Goal: Navigation & Orientation: Find specific page/section

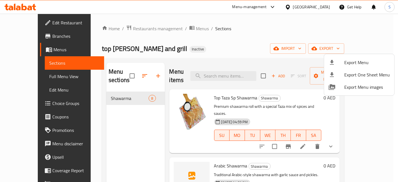
click at [272, 25] on div at bounding box center [199, 91] width 398 height 182
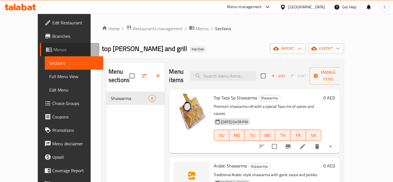
click at [53, 49] on span "Menus" at bounding box center [76, 49] width 46 height 7
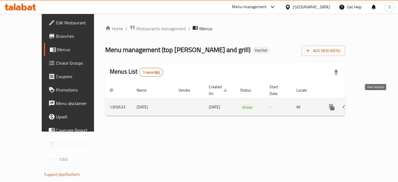
click at [374, 100] on link "enhanced table" at bounding box center [371, 106] width 13 height 13
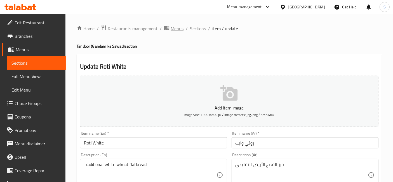
click at [175, 27] on span "Menus" at bounding box center [177, 28] width 13 height 7
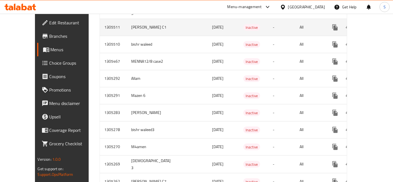
scroll to position [468, 0]
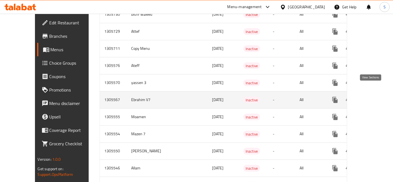
click at [372, 97] on icon "enhanced table" at bounding box center [375, 100] width 7 height 7
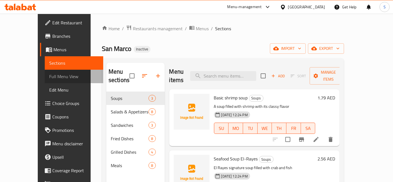
click at [57, 73] on link "Full Menu View" at bounding box center [74, 76] width 59 height 13
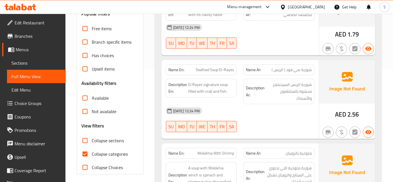
scroll to position [119, 0]
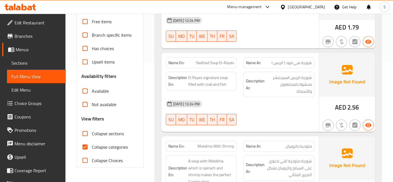
click at [106, 146] on span "Collapse categories" at bounding box center [110, 147] width 36 height 7
click at [92, 146] on input "Collapse categories" at bounding box center [84, 146] width 13 height 13
checkbox input "false"
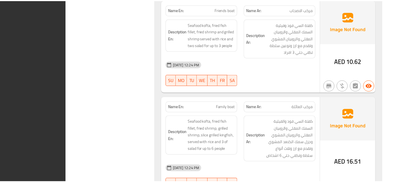
scroll to position [2862, 0]
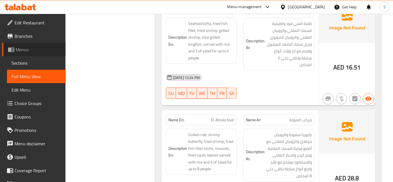
click at [35, 49] on span "Menus" at bounding box center [39, 49] width 46 height 7
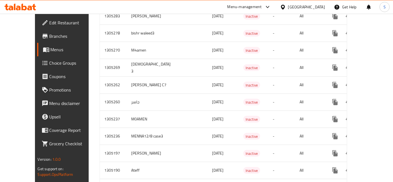
scroll to position [765, 0]
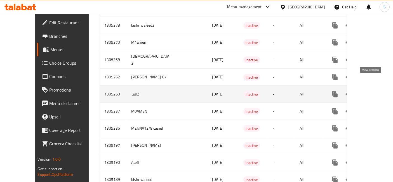
click at [374, 91] on icon "enhanced table" at bounding box center [375, 94] width 7 height 7
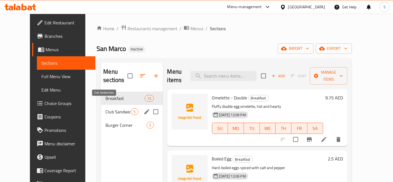
click at [111, 108] on span "Club Sandwiches" at bounding box center [117, 111] width 25 height 7
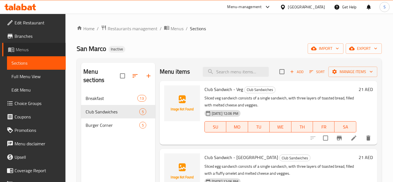
click at [35, 52] on span "Menus" at bounding box center [39, 49] width 46 height 7
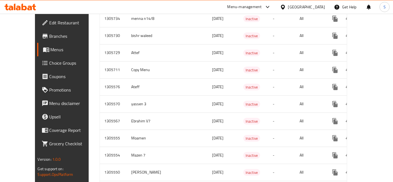
scroll to position [457, 0]
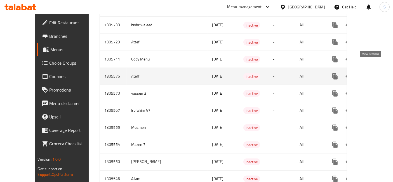
click at [373, 74] on icon "enhanced table" at bounding box center [375, 76] width 5 height 5
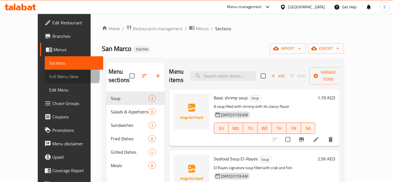
click at [49, 75] on span "Full Menu View" at bounding box center [74, 76] width 50 height 7
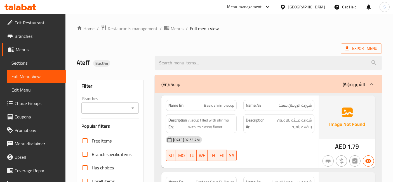
scroll to position [98, 0]
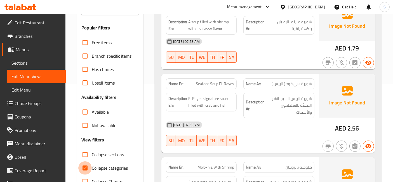
click at [89, 166] on input "Collapse categories" at bounding box center [84, 167] width 13 height 13
checkbox input "false"
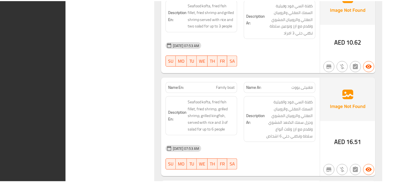
scroll to position [2849, 0]
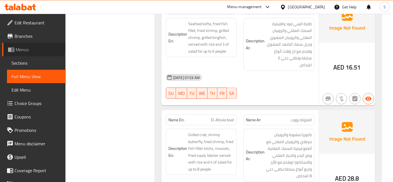
click at [33, 45] on link "Menus" at bounding box center [34, 49] width 64 height 13
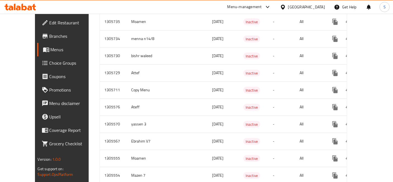
scroll to position [429, 0]
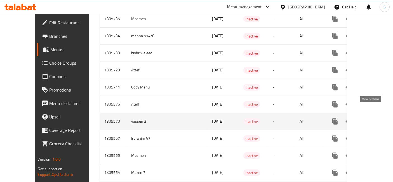
click at [372, 118] on icon "enhanced table" at bounding box center [375, 121] width 7 height 7
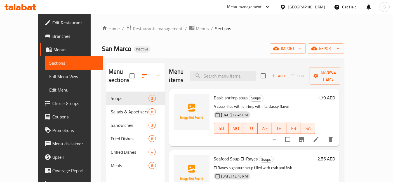
click at [49, 78] on span "Full Menu View" at bounding box center [74, 76] width 50 height 7
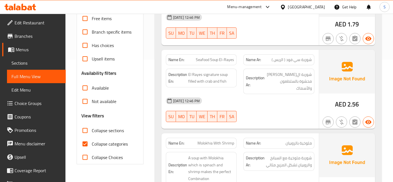
scroll to position [122, 0]
click at [93, 140] on span "Collapse categories" at bounding box center [110, 143] width 36 height 7
click at [92, 139] on input "Collapse categories" at bounding box center [84, 143] width 13 height 13
checkbox input "false"
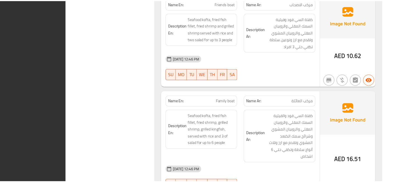
scroll to position [2856, 0]
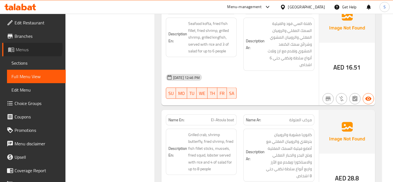
click at [30, 47] on span "Menus" at bounding box center [39, 49] width 46 height 7
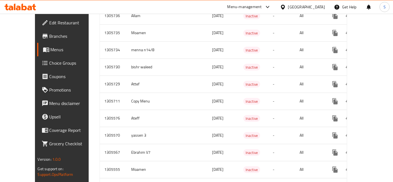
scroll to position [413, 0]
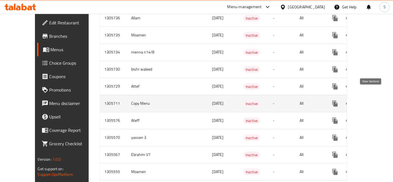
click at [373, 101] on icon "enhanced table" at bounding box center [375, 103] width 5 height 5
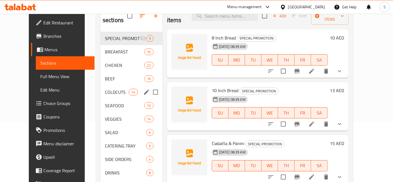
scroll to position [55, 0]
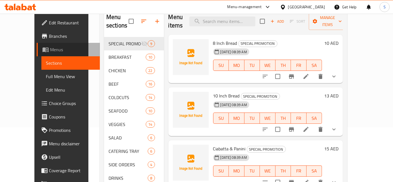
click at [43, 45] on link "Menus" at bounding box center [69, 49] width 64 height 13
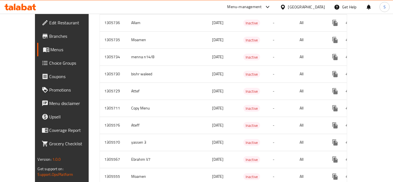
scroll to position [408, 0]
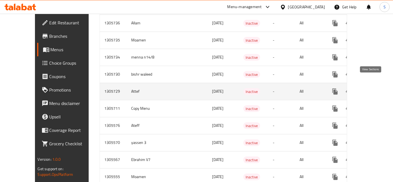
click at [373, 89] on icon "enhanced table" at bounding box center [375, 91] width 5 height 5
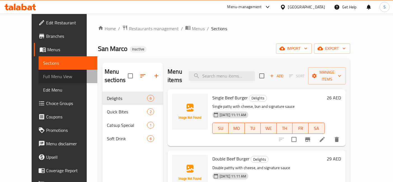
click at [44, 75] on span "Full Menu View" at bounding box center [68, 76] width 50 height 7
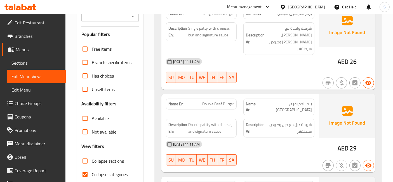
scroll to position [123, 0]
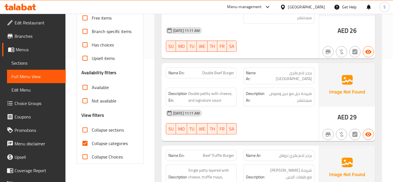
click at [94, 140] on span "Collapse categories" at bounding box center [110, 143] width 36 height 7
click at [92, 140] on input "Collapse categories" at bounding box center [84, 143] width 13 height 13
checkbox input "false"
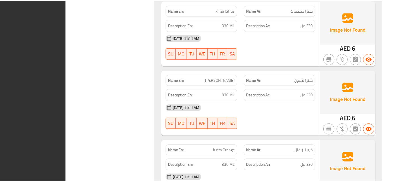
scroll to position [1215, 0]
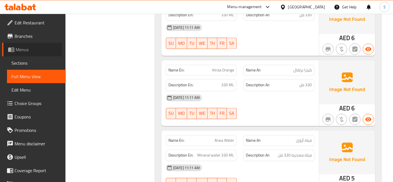
click at [31, 49] on span "Menus" at bounding box center [39, 49] width 46 height 7
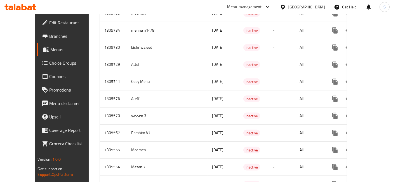
scroll to position [434, 0]
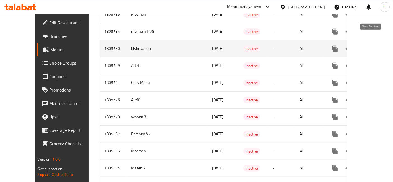
click at [372, 45] on icon "enhanced table" at bounding box center [375, 48] width 7 height 7
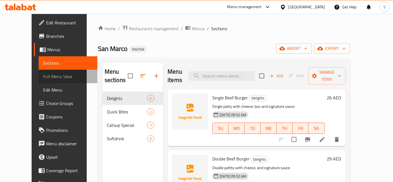
click at [43, 74] on span "Full Menu View" at bounding box center [68, 76] width 50 height 7
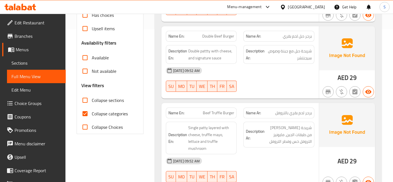
scroll to position [158, 0]
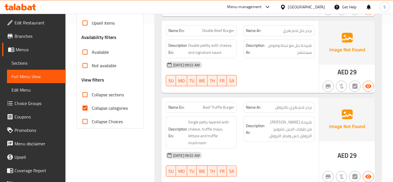
click at [114, 105] on span "Collapse categories" at bounding box center [110, 108] width 36 height 7
click at [92, 104] on input "Collapse categories" at bounding box center [84, 107] width 13 height 13
checkbox input "false"
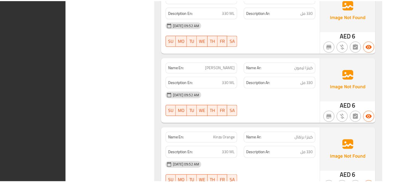
scroll to position [1215, 0]
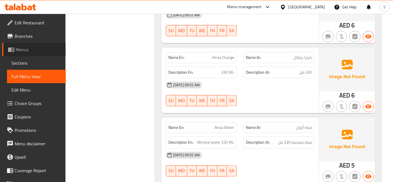
click at [36, 51] on span "Menus" at bounding box center [39, 49] width 46 height 7
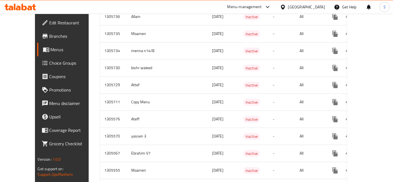
scroll to position [415, 0]
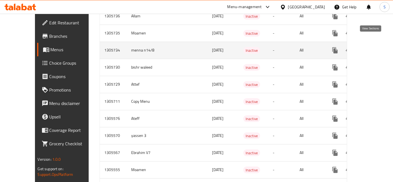
click at [373, 48] on icon "enhanced table" at bounding box center [375, 50] width 5 height 5
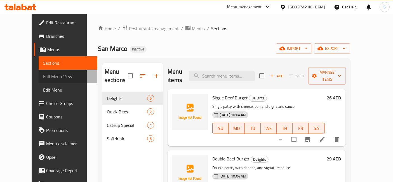
click at [42, 72] on link "Full Menu View" at bounding box center [68, 76] width 59 height 13
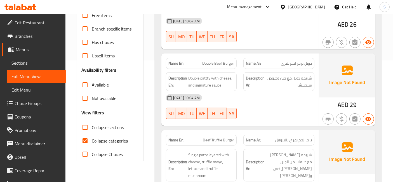
scroll to position [134, 0]
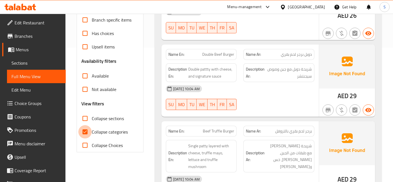
click at [91, 129] on input "Collapse categories" at bounding box center [84, 131] width 13 height 13
checkbox input "false"
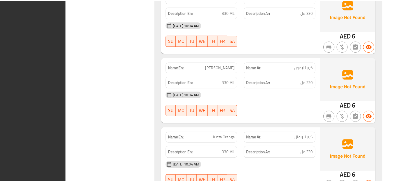
scroll to position [1215, 0]
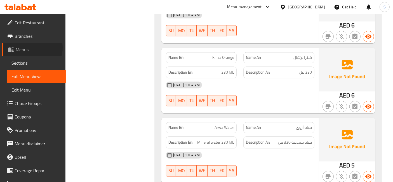
click at [31, 48] on span "Menus" at bounding box center [39, 49] width 46 height 7
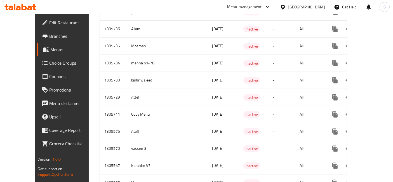
scroll to position [381, 0]
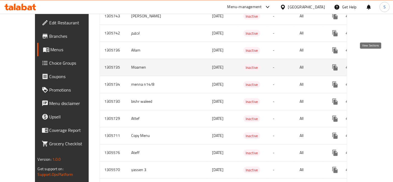
click at [373, 65] on icon "enhanced table" at bounding box center [375, 67] width 5 height 5
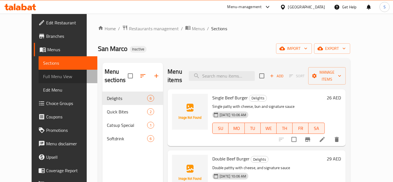
click at [43, 76] on span "Full Menu View" at bounding box center [68, 76] width 50 height 7
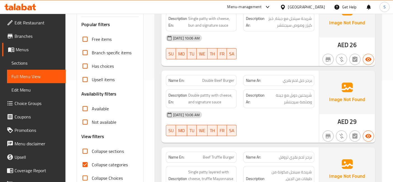
scroll to position [120, 0]
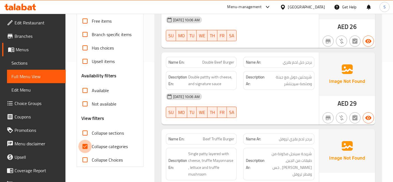
click at [89, 147] on input "Collapse categories" at bounding box center [84, 146] width 13 height 13
checkbox input "false"
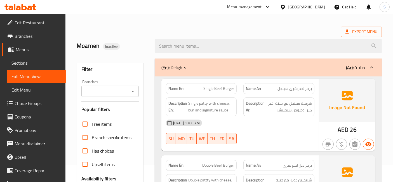
scroll to position [0, 0]
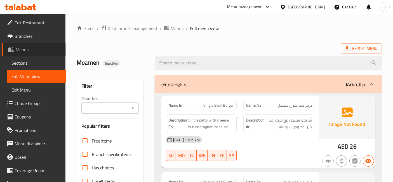
click at [45, 50] on span "Menus" at bounding box center [39, 49] width 46 height 7
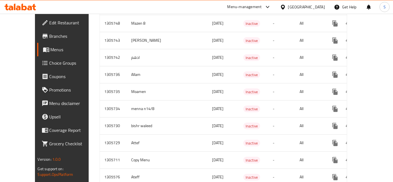
scroll to position [352, 0]
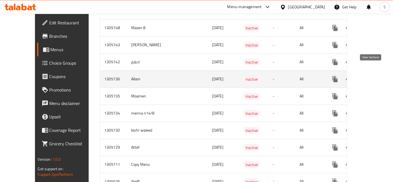
click at [372, 76] on icon "enhanced table" at bounding box center [375, 79] width 7 height 7
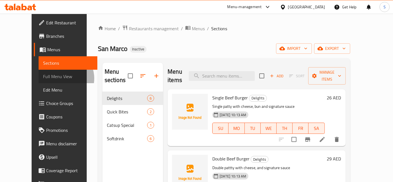
click at [43, 78] on span "Full Menu View" at bounding box center [68, 76] width 50 height 7
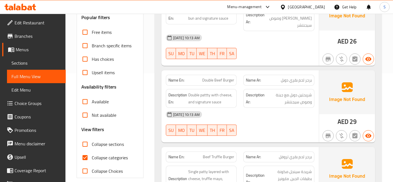
scroll to position [109, 0]
click at [91, 154] on input "Collapse categories" at bounding box center [84, 157] width 13 height 13
checkbox input "false"
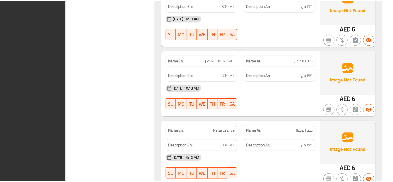
scroll to position [1215, 0]
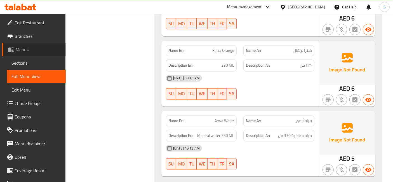
click at [43, 48] on span "Menus" at bounding box center [39, 49] width 46 height 7
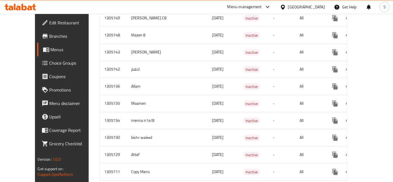
scroll to position [344, 0]
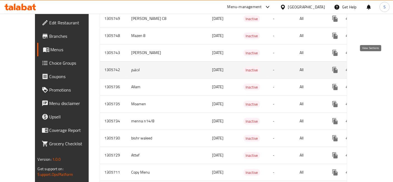
click at [372, 67] on icon "enhanced table" at bounding box center [375, 70] width 7 height 7
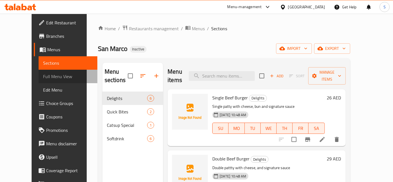
click at [52, 76] on span "Full Menu View" at bounding box center [68, 76] width 50 height 7
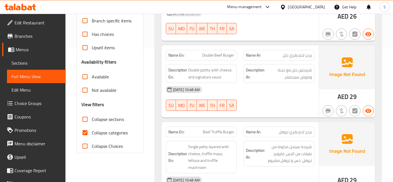
scroll to position [145, 0]
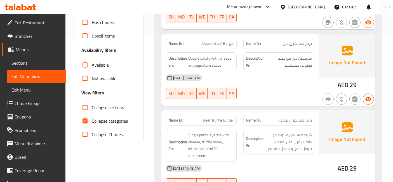
click at [105, 119] on span "Collapse categories" at bounding box center [110, 121] width 36 height 7
click at [92, 119] on input "Collapse categories" at bounding box center [84, 120] width 13 height 13
checkbox input "false"
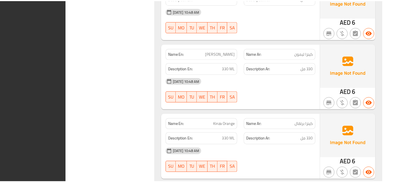
scroll to position [1208, 0]
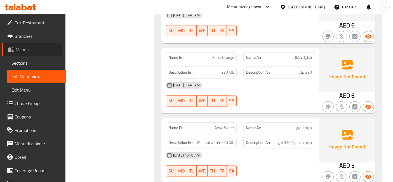
click at [32, 48] on span "Menus" at bounding box center [39, 49] width 46 height 7
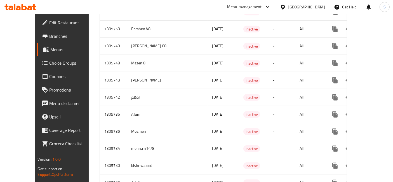
scroll to position [315, 0]
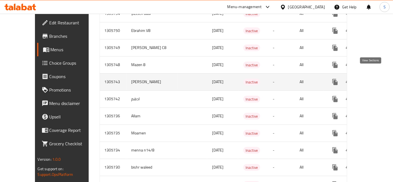
click at [372, 79] on icon "enhanced table" at bounding box center [375, 82] width 7 height 7
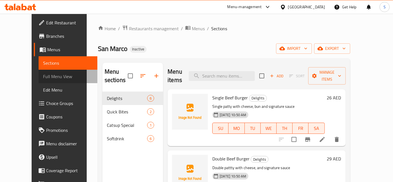
click at [47, 79] on span "Full Menu View" at bounding box center [68, 76] width 50 height 7
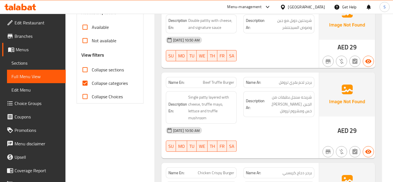
scroll to position [183, 0]
click at [102, 86] on span "Collapse categories" at bounding box center [110, 82] width 36 height 7
click at [92, 86] on input "Collapse categories" at bounding box center [84, 82] width 13 height 13
checkbox input "false"
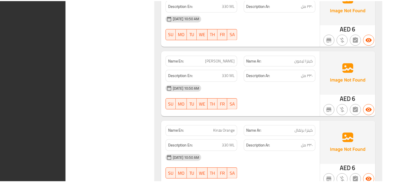
scroll to position [1215, 0]
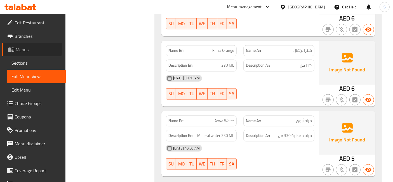
click at [27, 48] on span "Menus" at bounding box center [39, 49] width 46 height 7
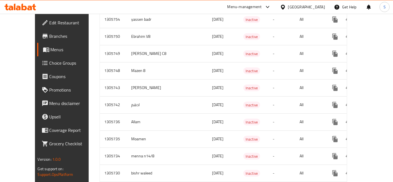
scroll to position [309, 0]
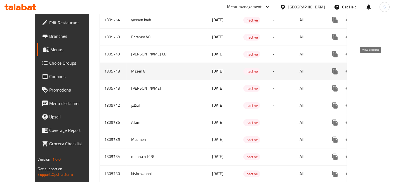
click at [373, 69] on icon "enhanced table" at bounding box center [375, 71] width 5 height 5
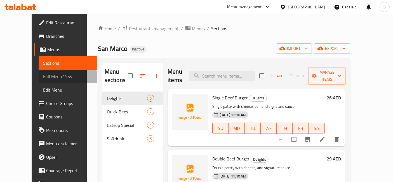
click at [43, 78] on span "Full Menu View" at bounding box center [68, 76] width 50 height 7
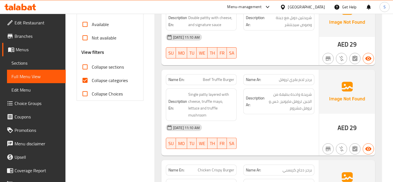
scroll to position [186, 0]
click at [105, 79] on span "Collapse categories" at bounding box center [110, 80] width 36 height 7
click at [92, 79] on input "Collapse categories" at bounding box center [84, 79] width 13 height 13
checkbox input "false"
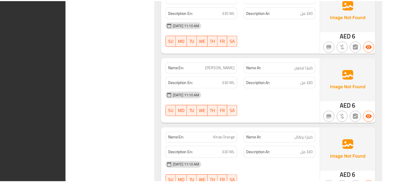
scroll to position [1215, 0]
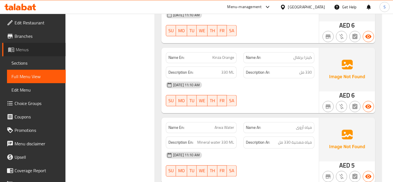
click at [37, 45] on link "Menus" at bounding box center [34, 49] width 64 height 13
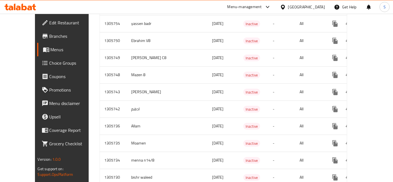
scroll to position [304, 0]
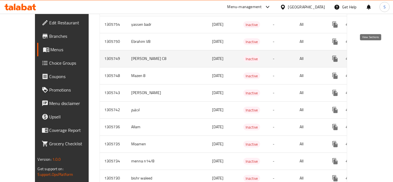
click at [373, 56] on icon "enhanced table" at bounding box center [375, 58] width 5 height 5
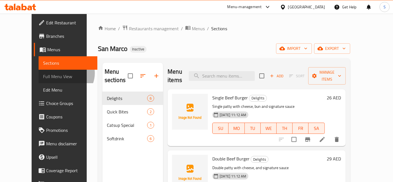
click at [43, 73] on span "Full Menu View" at bounding box center [68, 76] width 50 height 7
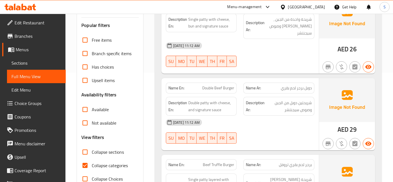
scroll to position [109, 0]
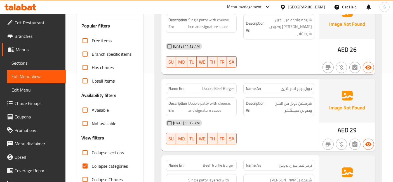
click at [118, 163] on span "Collapse categories" at bounding box center [110, 166] width 36 height 7
click at [92, 159] on input "Collapse categories" at bounding box center [84, 165] width 13 height 13
checkbox input "false"
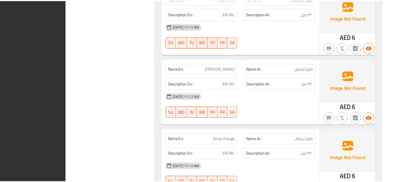
scroll to position [1215, 0]
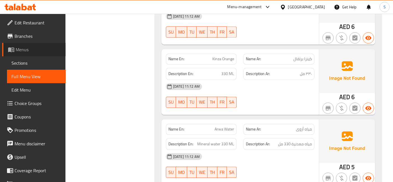
click at [50, 47] on span "Menus" at bounding box center [39, 49] width 46 height 7
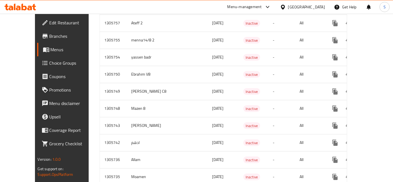
scroll to position [264, 0]
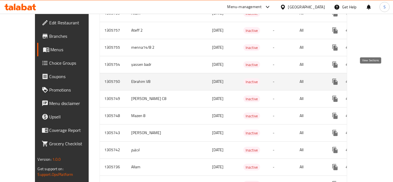
click at [373, 78] on icon "enhanced table" at bounding box center [375, 81] width 7 height 7
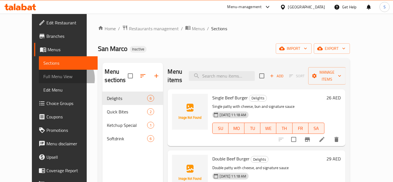
click at [43, 79] on span "Full Menu View" at bounding box center [68, 76] width 50 height 7
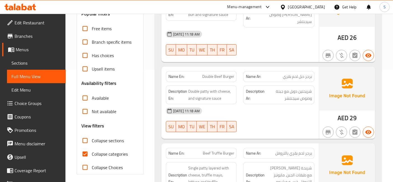
scroll to position [118, 0]
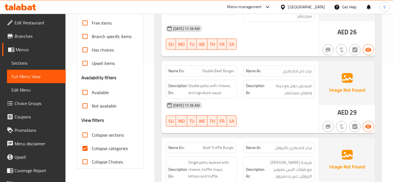
click at [103, 148] on span "Collapse categories" at bounding box center [110, 148] width 36 height 7
click at [92, 148] on input "Collapse categories" at bounding box center [84, 148] width 13 height 13
checkbox input "false"
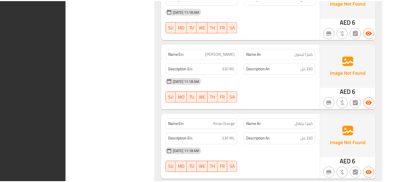
scroll to position [1208, 0]
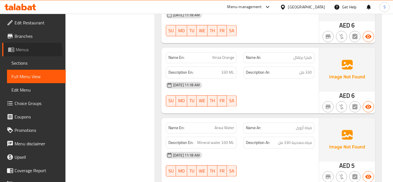
click at [21, 53] on span "Menus" at bounding box center [39, 49] width 46 height 7
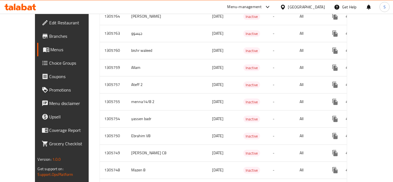
scroll to position [211, 0]
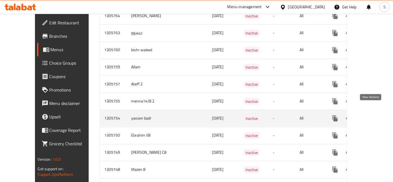
click at [372, 115] on icon "enhanced table" at bounding box center [375, 118] width 7 height 7
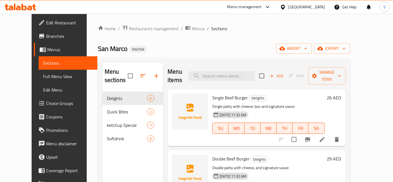
click at [43, 76] on span "Full Menu View" at bounding box center [68, 76] width 50 height 7
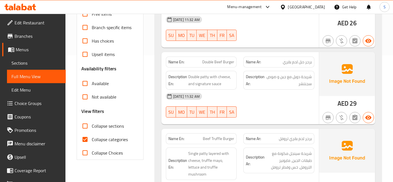
scroll to position [140, 0]
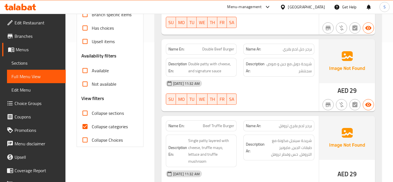
click at [124, 129] on span "Collapse categories" at bounding box center [110, 126] width 36 height 7
click at [92, 129] on input "Collapse categories" at bounding box center [84, 126] width 13 height 13
checkbox input "false"
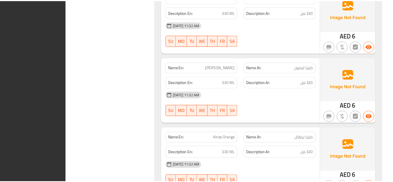
scroll to position [1222, 0]
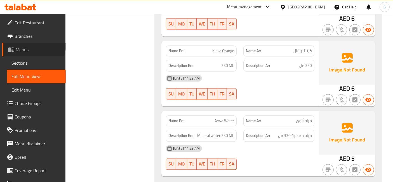
click at [34, 45] on link "Menus" at bounding box center [34, 49] width 64 height 13
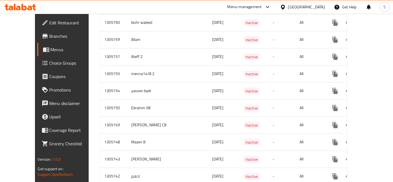
scroll to position [238, 0]
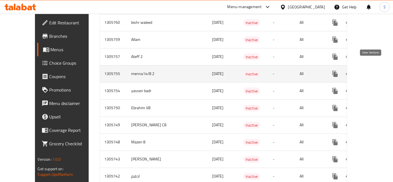
click at [373, 71] on icon "enhanced table" at bounding box center [375, 74] width 7 height 7
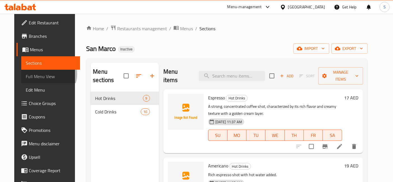
click at [33, 74] on span "Full Menu View" at bounding box center [51, 76] width 50 height 7
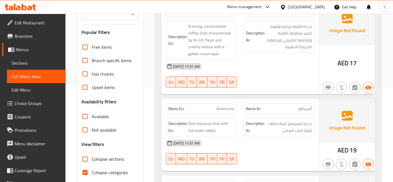
scroll to position [111, 0]
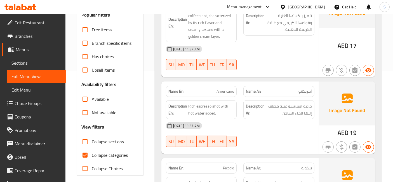
click at [93, 150] on label "Collapse categories" at bounding box center [103, 154] width 50 height 13
click at [92, 150] on input "Collapse categories" at bounding box center [84, 154] width 13 height 13
checkbox input "false"
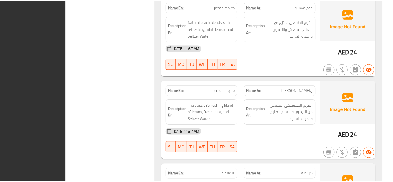
scroll to position [1445, 0]
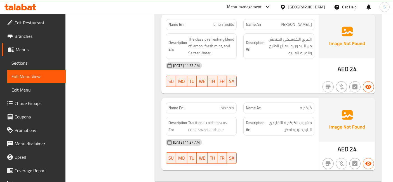
click at [27, 50] on span "Menus" at bounding box center [39, 49] width 46 height 7
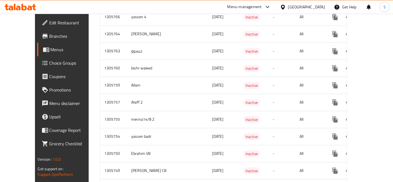
scroll to position [190, 0]
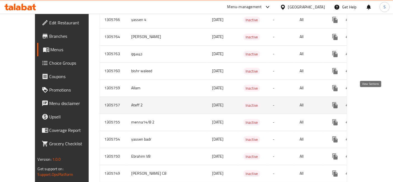
click at [372, 102] on icon "enhanced table" at bounding box center [375, 105] width 7 height 7
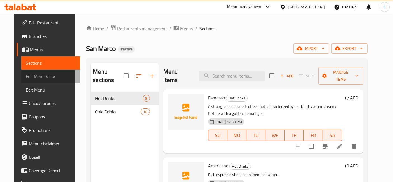
click at [43, 76] on span "Full Menu View" at bounding box center [51, 76] width 50 height 7
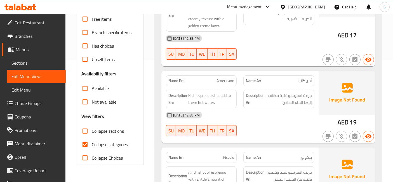
scroll to position [122, 0]
click at [92, 141] on span "Collapse categories" at bounding box center [110, 143] width 36 height 7
click at [92, 141] on input "Collapse categories" at bounding box center [84, 143] width 13 height 13
checkbox input "false"
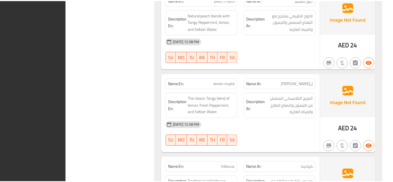
scroll to position [1445, 0]
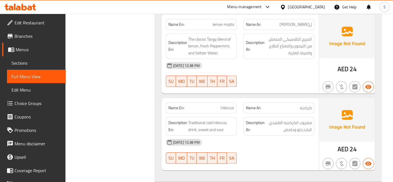
click at [44, 51] on span "Menus" at bounding box center [39, 49] width 46 height 7
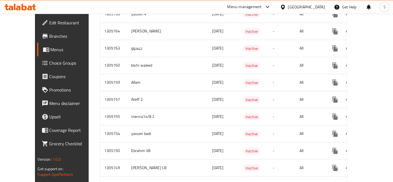
scroll to position [195, 0]
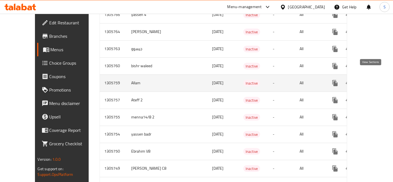
click at [372, 80] on icon "enhanced table" at bounding box center [375, 83] width 7 height 7
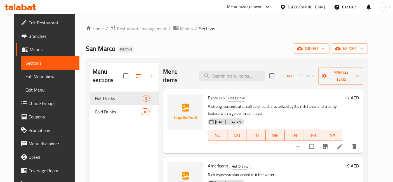
click at [25, 76] on span "Full Menu View" at bounding box center [50, 76] width 50 height 7
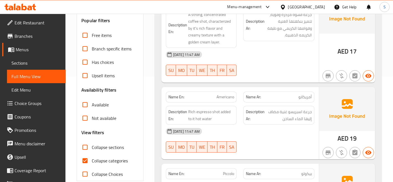
scroll to position [106, 0]
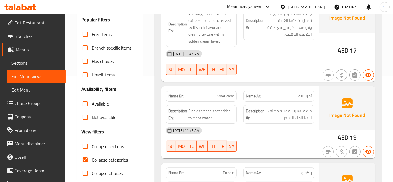
click at [98, 162] on span "Collapse categories" at bounding box center [110, 159] width 36 height 7
click at [92, 162] on input "Collapse categories" at bounding box center [84, 159] width 13 height 13
checkbox input "false"
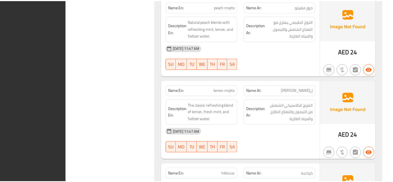
scroll to position [1445, 0]
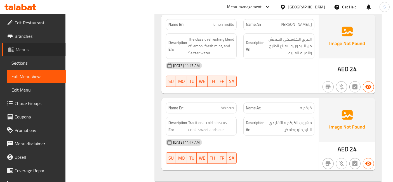
click at [46, 49] on span "Menus" at bounding box center [39, 49] width 46 height 7
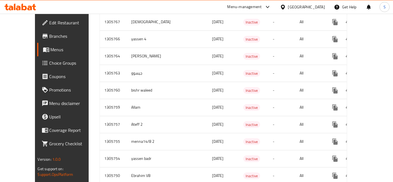
scroll to position [165, 0]
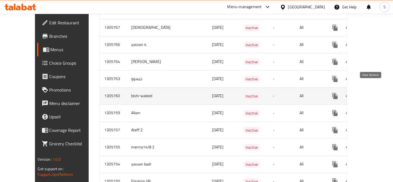
click at [373, 93] on icon "enhanced table" at bounding box center [375, 95] width 5 height 5
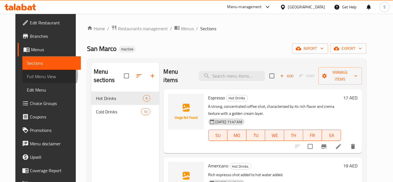
click at [34, 75] on span "Full Menu View" at bounding box center [52, 76] width 50 height 7
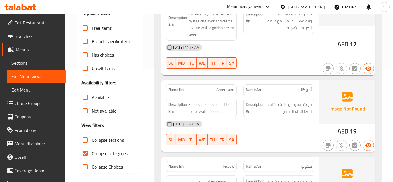
scroll to position [124, 0]
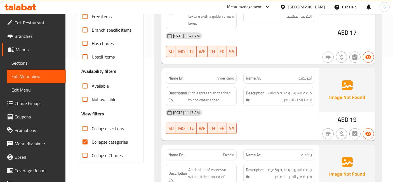
click at [96, 140] on span "Collapse categories" at bounding box center [110, 141] width 36 height 7
click at [92, 140] on input "Collapse categories" at bounding box center [84, 141] width 13 height 13
checkbox input "false"
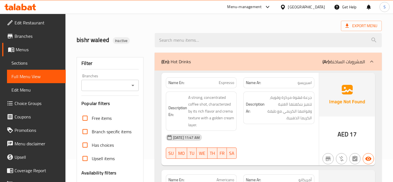
scroll to position [0, 0]
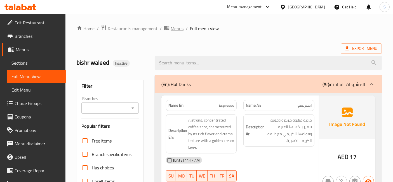
click at [179, 28] on span "Menus" at bounding box center [177, 28] width 13 height 7
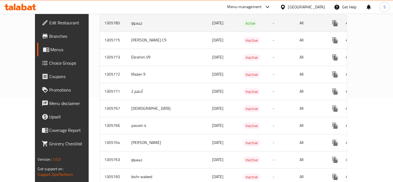
scroll to position [130, 0]
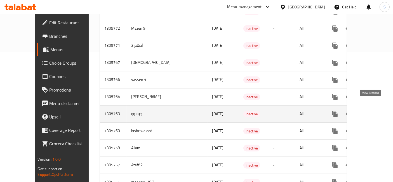
click at [375, 107] on link "enhanced table" at bounding box center [375, 113] width 13 height 13
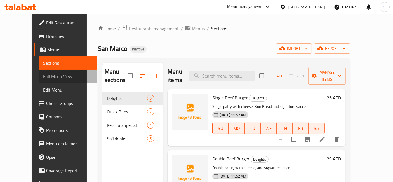
click at [43, 78] on span "Full Menu View" at bounding box center [68, 76] width 50 height 7
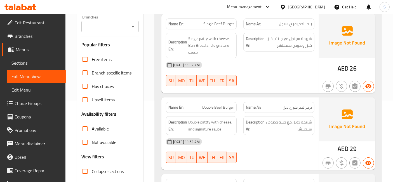
scroll to position [98, 0]
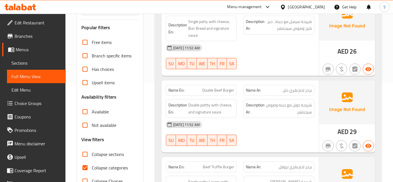
click at [102, 168] on span "Collapse categories" at bounding box center [110, 167] width 36 height 7
click at [92, 168] on input "Collapse categories" at bounding box center [84, 167] width 13 height 13
checkbox input "false"
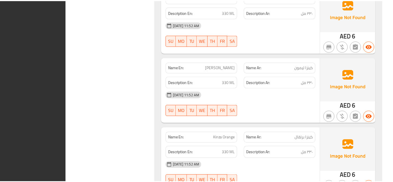
scroll to position [1229, 0]
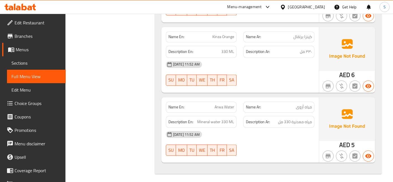
click at [42, 52] on span "Menus" at bounding box center [39, 49] width 46 height 7
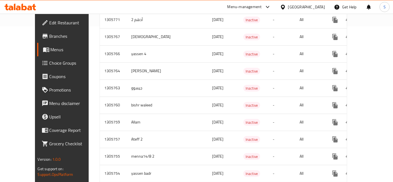
scroll to position [156, 0]
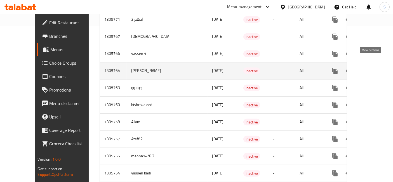
click at [369, 67] on link "enhanced table" at bounding box center [375, 70] width 13 height 13
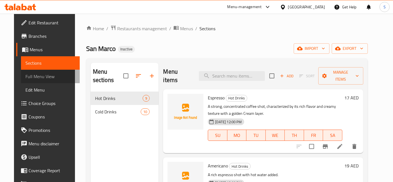
click at [44, 70] on link "Full Menu View" at bounding box center [50, 76] width 59 height 13
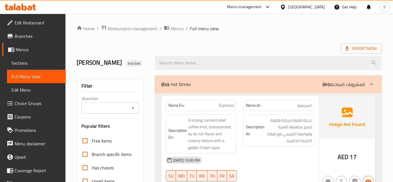
scroll to position [117, 0]
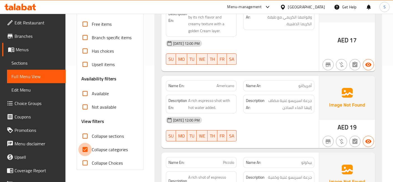
click at [90, 147] on input "Collapse categories" at bounding box center [84, 149] width 13 height 13
checkbox input "false"
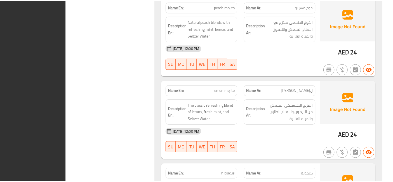
scroll to position [1445, 0]
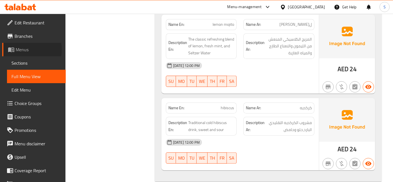
click at [25, 50] on span "Menus" at bounding box center [39, 49] width 46 height 7
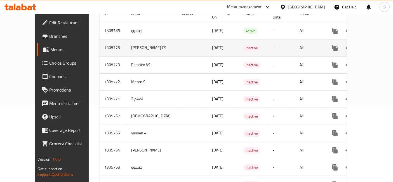
scroll to position [78, 0]
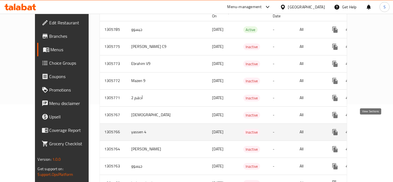
click at [372, 129] on icon "enhanced table" at bounding box center [375, 132] width 7 height 7
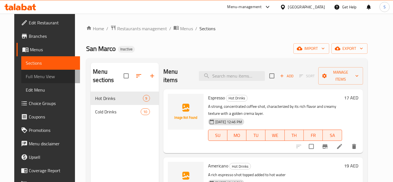
click at [40, 79] on span "Full Menu View" at bounding box center [51, 76] width 50 height 7
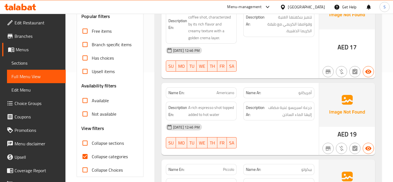
scroll to position [110, 0]
click at [88, 154] on input "Collapse categories" at bounding box center [84, 155] width 13 height 13
checkbox input "false"
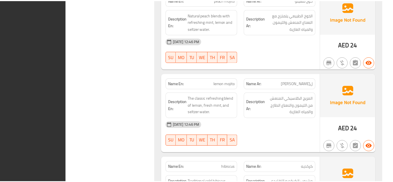
scroll to position [1438, 0]
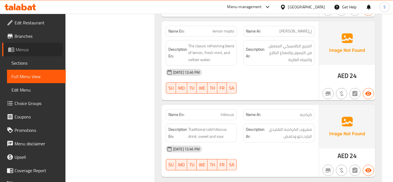
click at [31, 46] on span "Menus" at bounding box center [39, 49] width 46 height 7
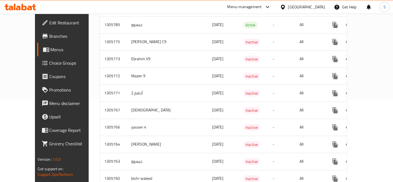
scroll to position [84, 0]
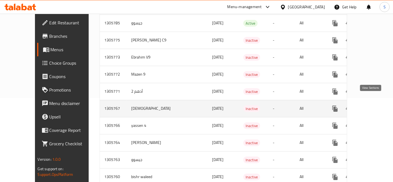
click at [372, 105] on icon "enhanced table" at bounding box center [375, 108] width 7 height 7
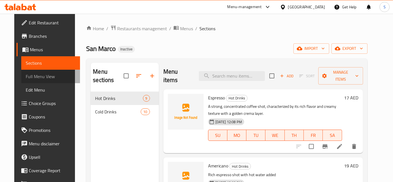
click at [42, 75] on span "Full Menu View" at bounding box center [51, 76] width 50 height 7
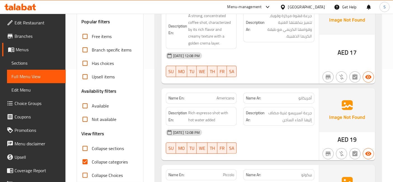
scroll to position [113, 0]
click at [93, 158] on label "Collapse categories" at bounding box center [103, 161] width 50 height 13
click at [92, 158] on input "Collapse categories" at bounding box center [84, 161] width 13 height 13
checkbox input "false"
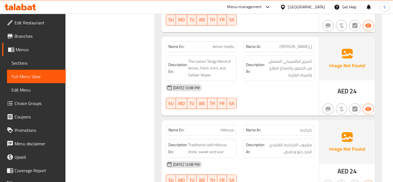
scroll to position [1432, 0]
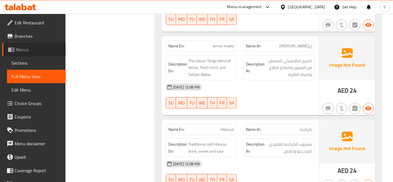
click at [50, 50] on span "Menus" at bounding box center [39, 49] width 46 height 7
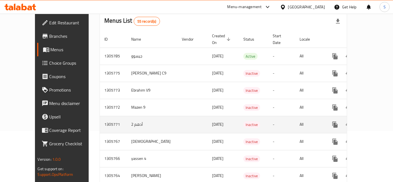
scroll to position [54, 0]
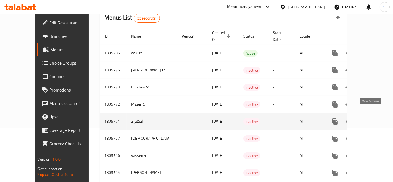
click at [375, 115] on link "enhanced table" at bounding box center [375, 121] width 13 height 13
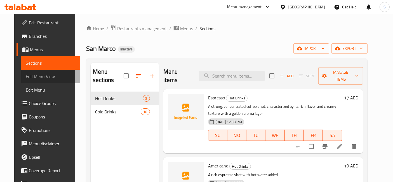
click at [36, 74] on span "Full Menu View" at bounding box center [51, 76] width 50 height 7
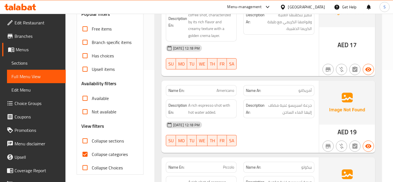
scroll to position [112, 0]
click at [103, 155] on span "Collapse categories" at bounding box center [110, 154] width 36 height 7
click at [92, 155] on input "Collapse categories" at bounding box center [84, 153] width 13 height 13
checkbox input "false"
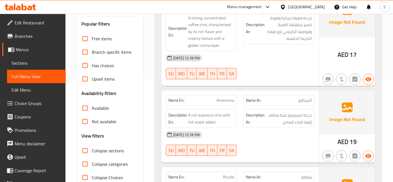
scroll to position [0, 0]
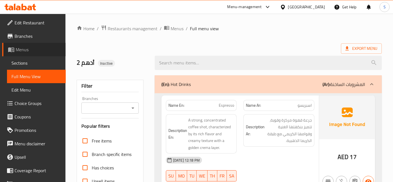
click at [39, 52] on span "Menus" at bounding box center [39, 49] width 46 height 7
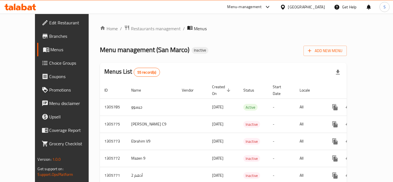
scroll to position [29, 0]
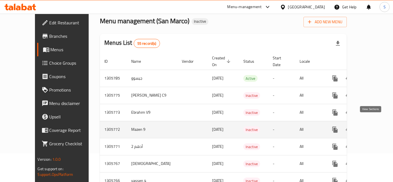
click at [372, 126] on icon "enhanced table" at bounding box center [375, 129] width 7 height 7
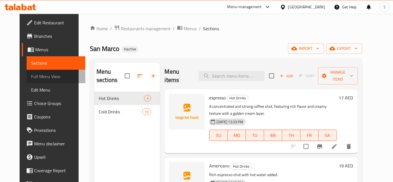
click at [39, 79] on span "Full Menu View" at bounding box center [56, 76] width 50 height 7
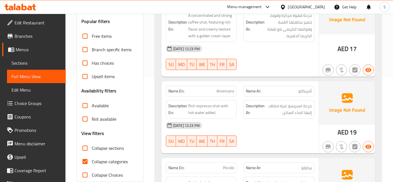
scroll to position [105, 0]
click at [103, 159] on span "Collapse categories" at bounding box center [110, 161] width 36 height 7
click at [92, 159] on input "Collapse categories" at bounding box center [84, 160] width 13 height 13
checkbox input "false"
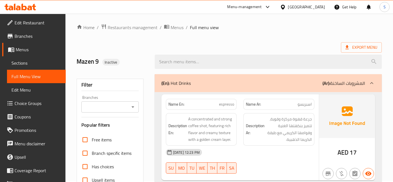
scroll to position [0, 0]
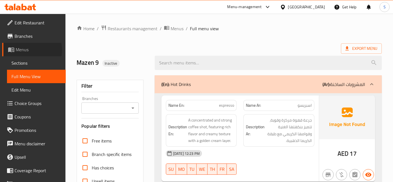
click at [31, 50] on span "Menus" at bounding box center [39, 49] width 46 height 7
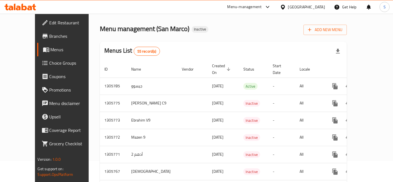
scroll to position [23, 0]
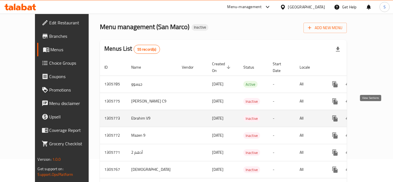
click at [372, 115] on icon "enhanced table" at bounding box center [375, 118] width 7 height 7
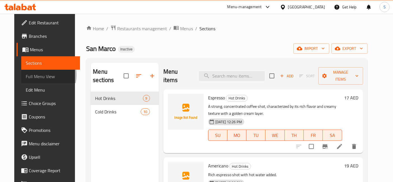
click at [26, 75] on span "Full Menu View" at bounding box center [51, 76] width 50 height 7
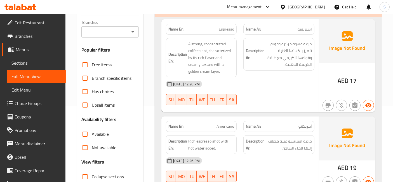
scroll to position [97, 0]
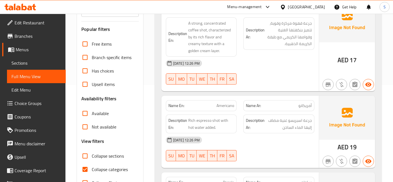
click at [94, 164] on label "Collapse categories" at bounding box center [103, 169] width 50 height 13
click at [92, 164] on input "Collapse categories" at bounding box center [84, 169] width 13 height 13
checkbox input "false"
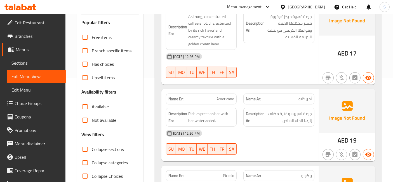
scroll to position [0, 0]
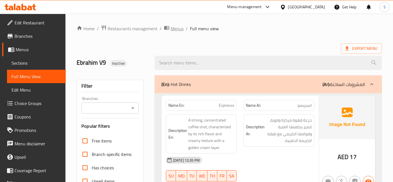
click at [177, 26] on span "Menus" at bounding box center [177, 28] width 13 height 7
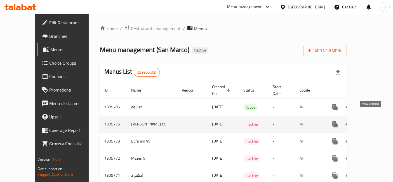
click at [374, 121] on icon "enhanced table" at bounding box center [375, 124] width 7 height 7
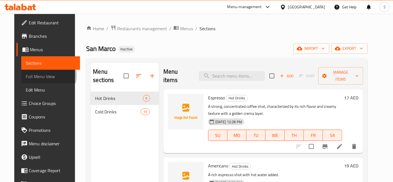
click at [28, 75] on span "Full Menu View" at bounding box center [51, 76] width 50 height 7
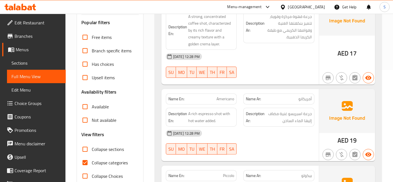
scroll to position [112, 0]
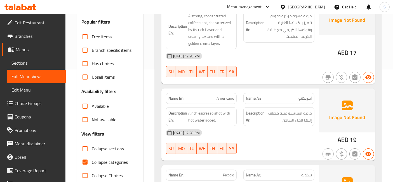
click at [106, 159] on span "Collapse categories" at bounding box center [110, 162] width 36 height 7
click at [92, 155] on input "Collapse categories" at bounding box center [84, 161] width 13 height 13
checkbox input "false"
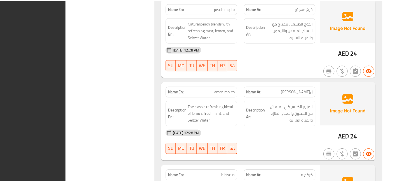
scroll to position [1438, 0]
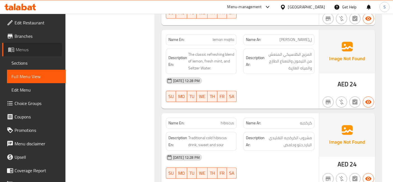
click at [25, 49] on span "Menus" at bounding box center [39, 49] width 46 height 7
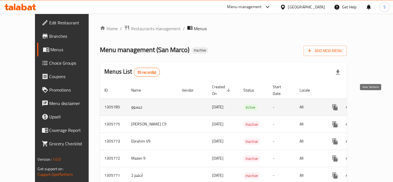
click at [372, 104] on icon "enhanced table" at bounding box center [375, 107] width 7 height 7
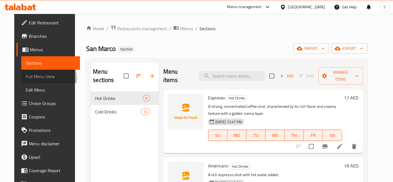
click at [28, 78] on span "Full Menu View" at bounding box center [51, 76] width 50 height 7
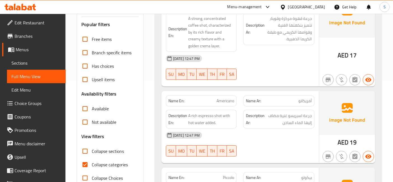
scroll to position [105, 0]
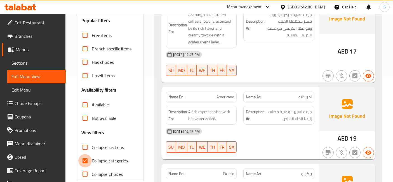
click at [91, 162] on input "Collapse categories" at bounding box center [84, 160] width 13 height 13
checkbox input "false"
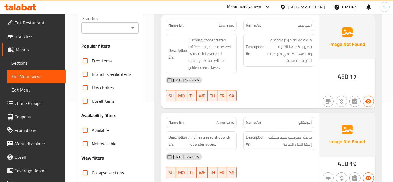
scroll to position [0, 0]
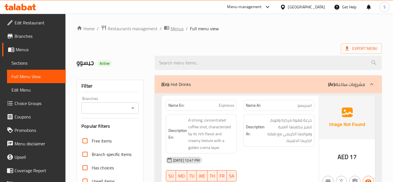
click at [171, 28] on span "Menus" at bounding box center [177, 28] width 13 height 7
